Goal: Information Seeking & Learning: Find specific page/section

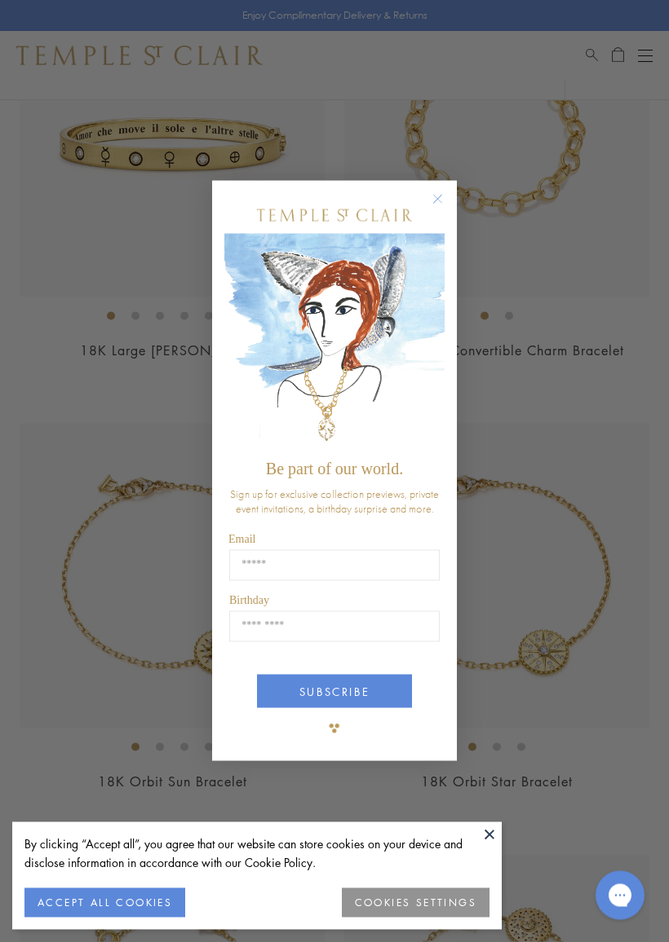
scroll to position [1154, 0]
click at [434, 198] on circle "Close dialog" at bounding box center [438, 200] width 20 height 20
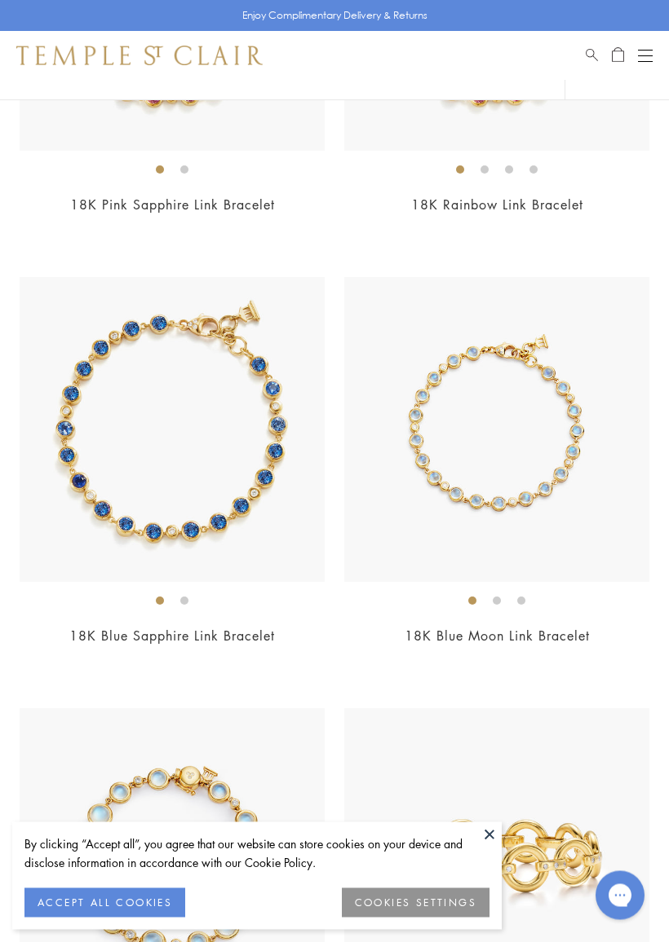
scroll to position [5231, 0]
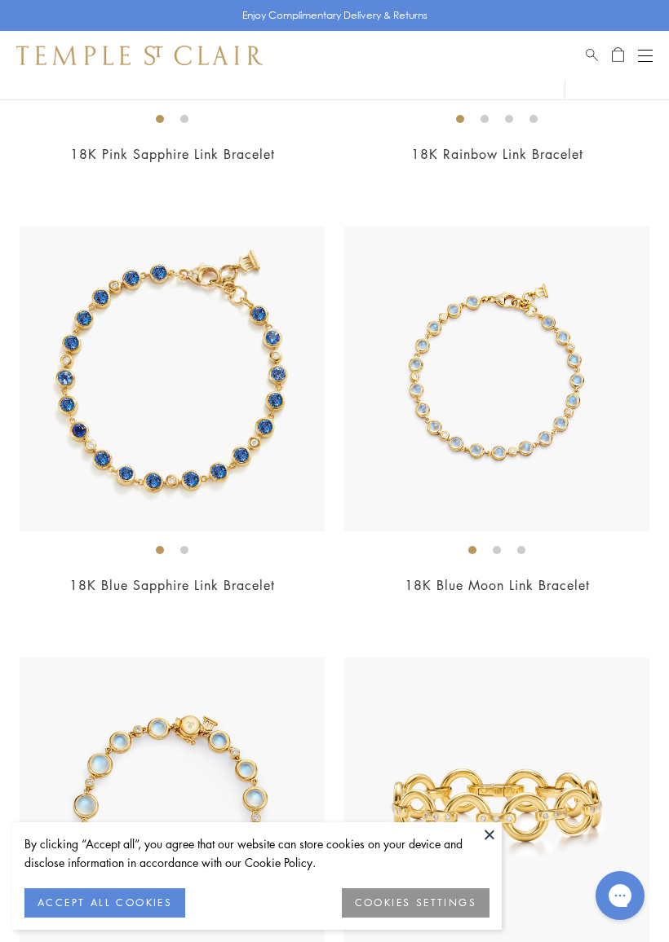
click at [127, 830] on button "ACCEPT ALL COOKIES" at bounding box center [104, 903] width 161 height 29
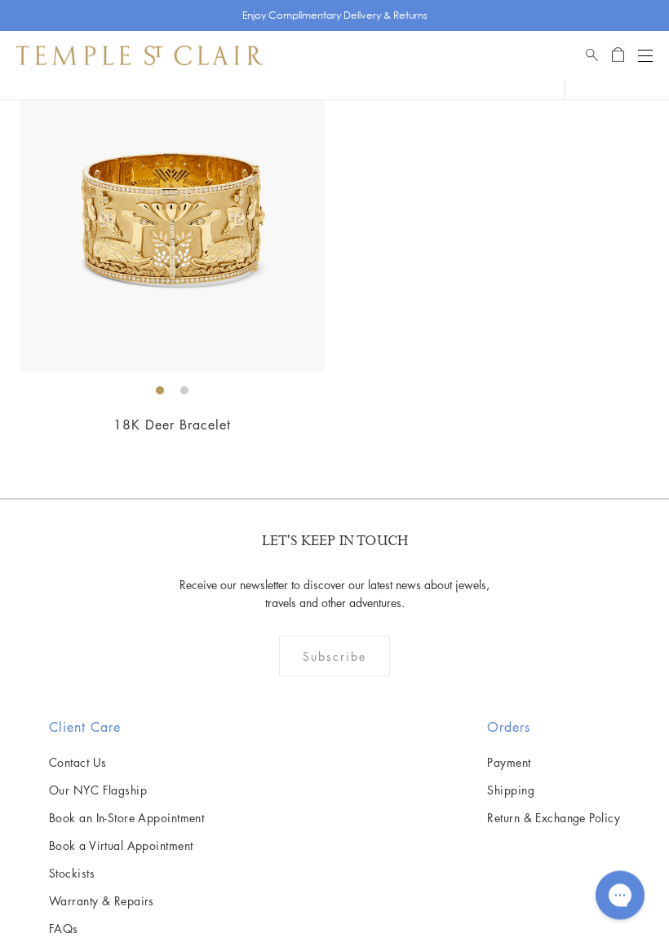
scroll to position [8409, 0]
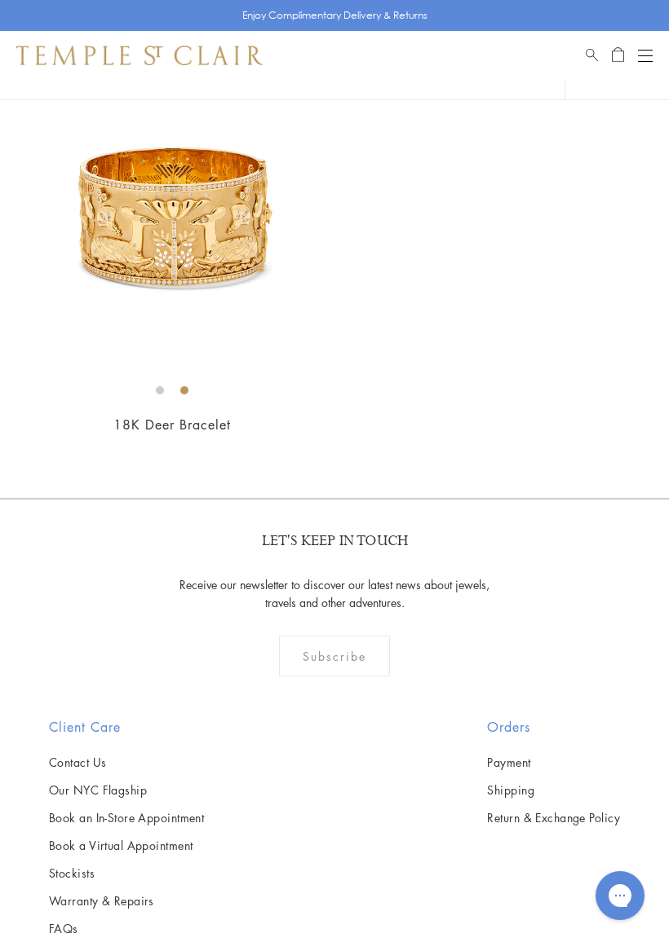
click at [587, 49] on span "Search" at bounding box center [591, 53] width 12 height 14
click at [113, 117] on input "search" at bounding box center [344, 113] width 540 height 19
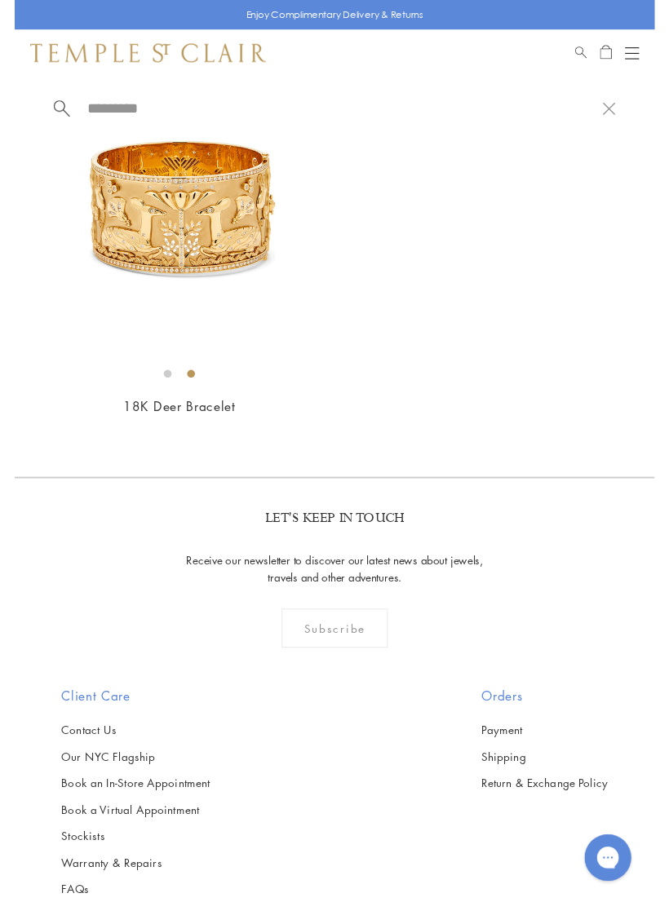
scroll to position [8409, 0]
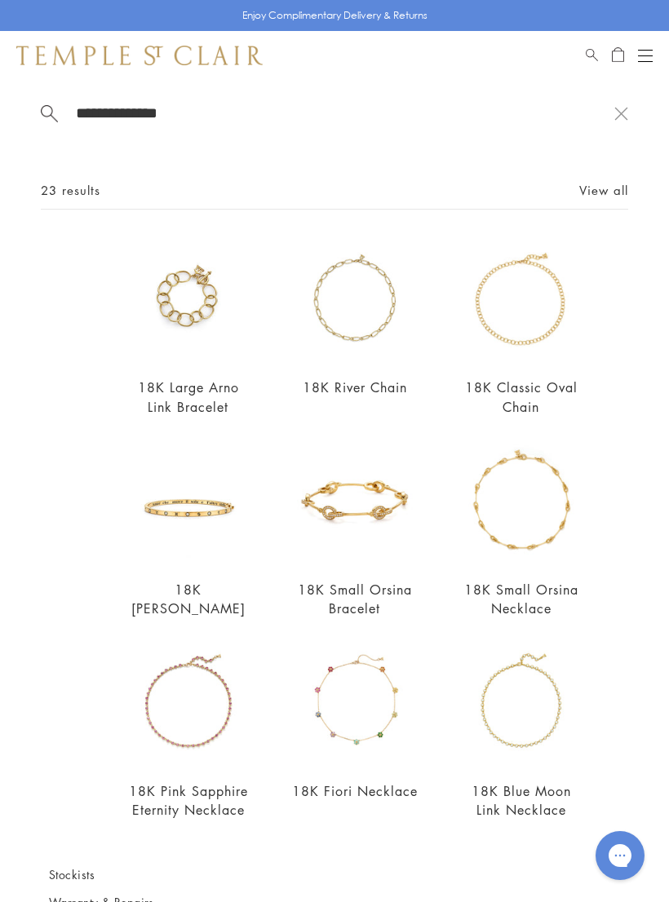
type input "**********"
click at [610, 198] on link "View all" at bounding box center [603, 190] width 49 height 18
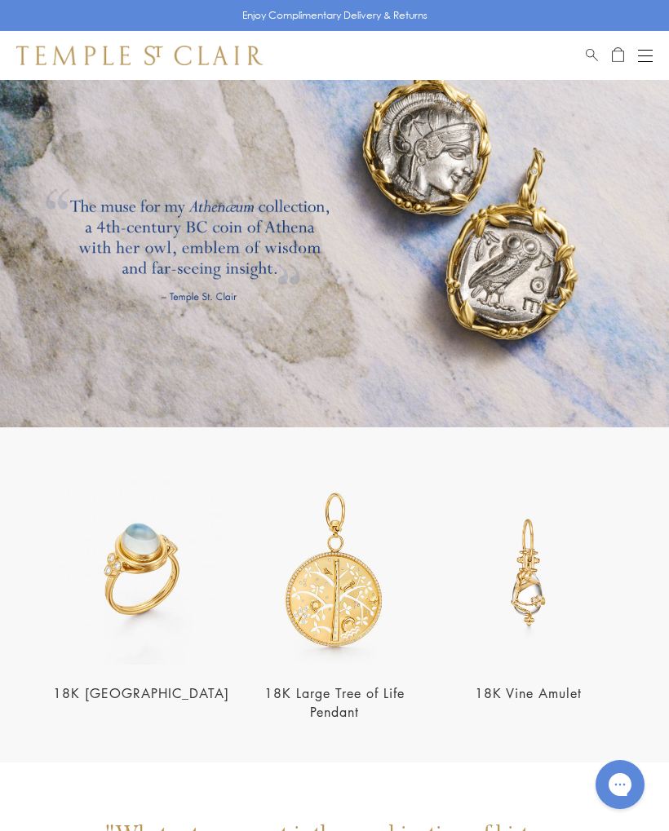
scroll to position [2014, 0]
